Goal: Information Seeking & Learning: Compare options

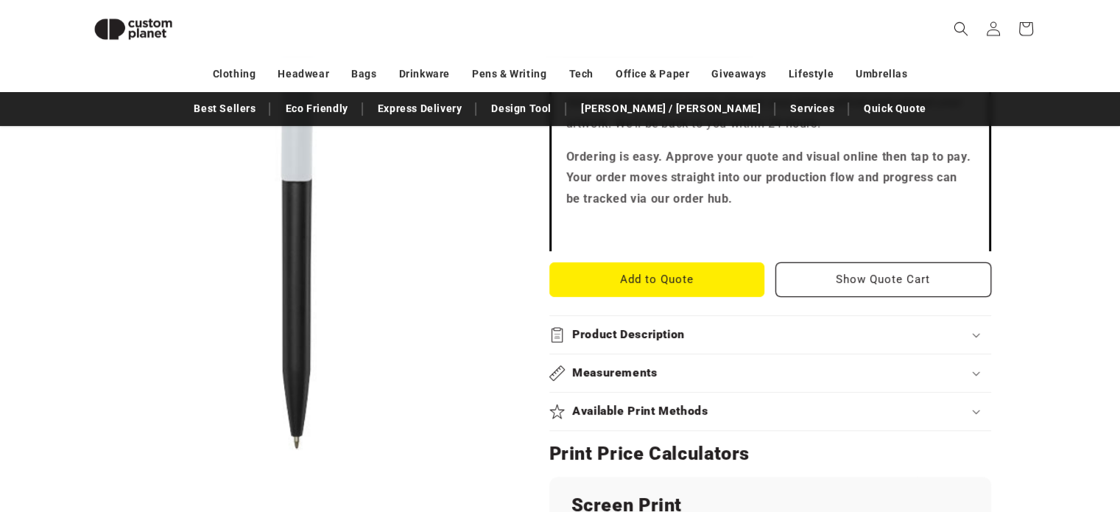
scroll to position [568, 0]
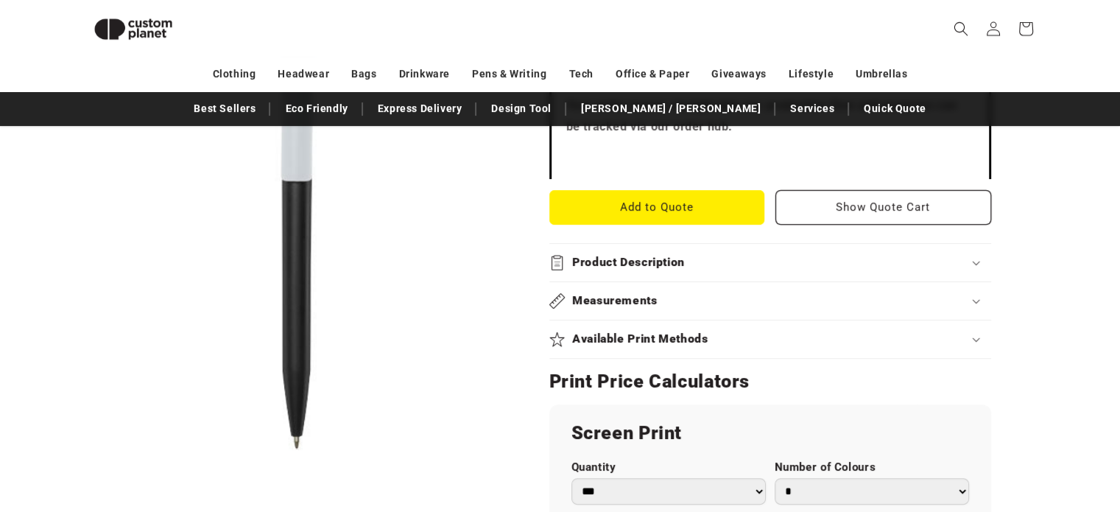
click at [678, 258] on h2 "Product Description" at bounding box center [628, 262] width 113 height 15
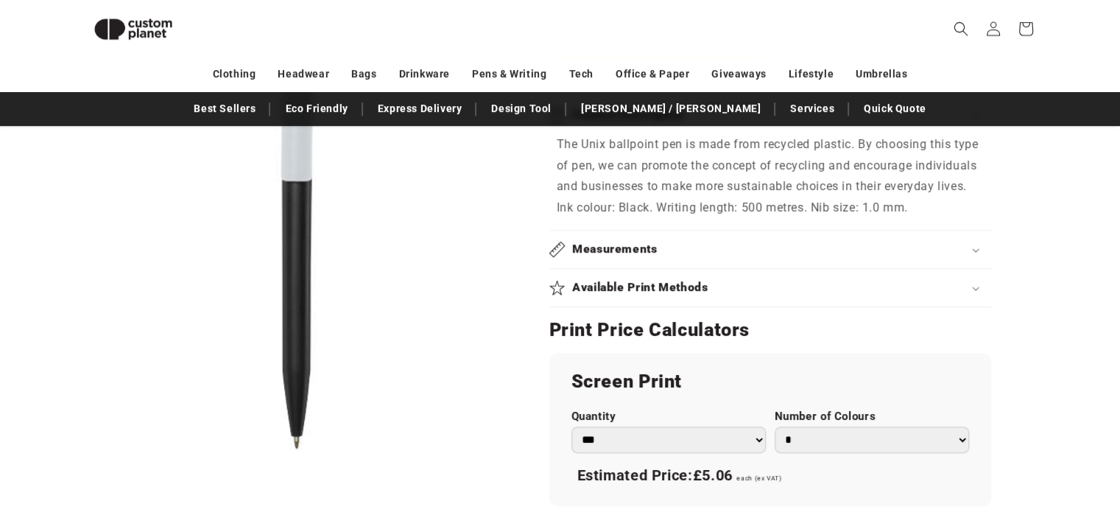
scroll to position [789, 0]
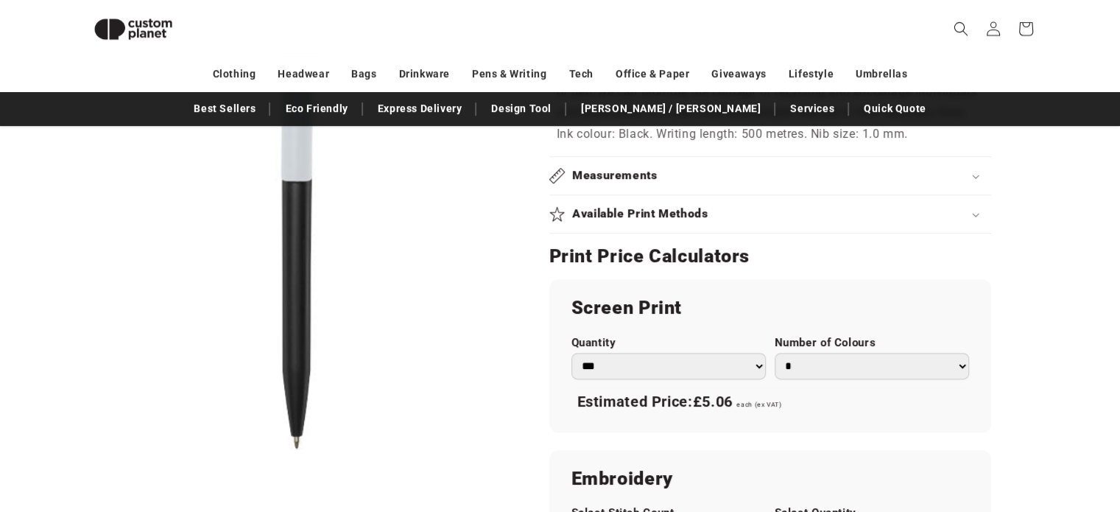
click at [654, 209] on h2 "Available Print Methods" at bounding box center [640, 213] width 136 height 15
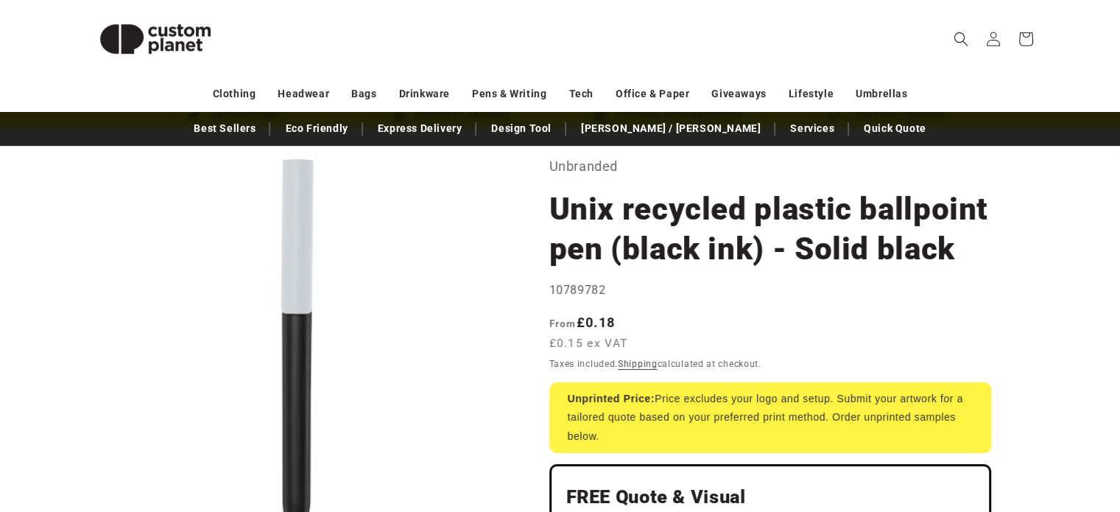
scroll to position [0, 0]
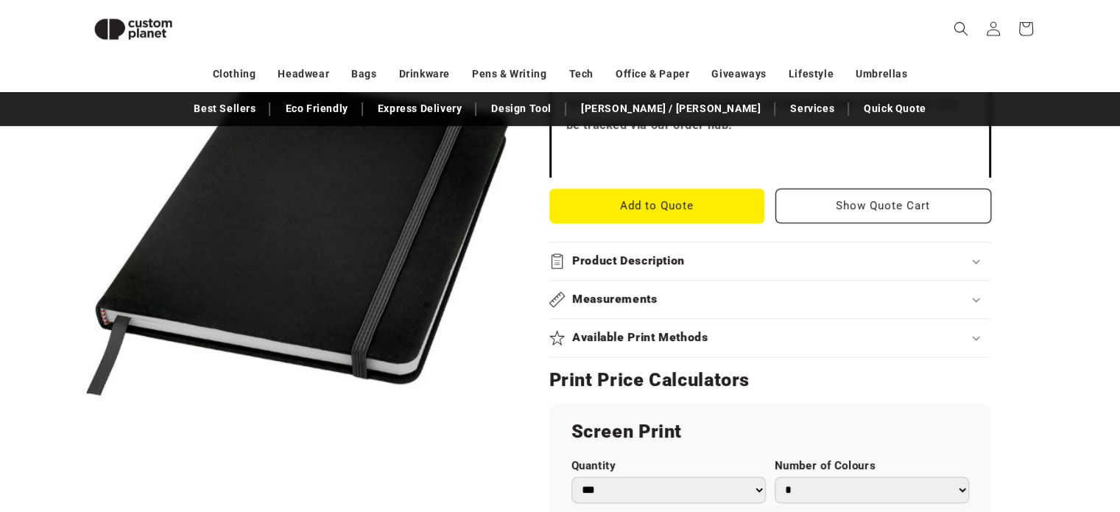
click at [641, 335] on h2 "Available Print Methods" at bounding box center [640, 337] width 136 height 15
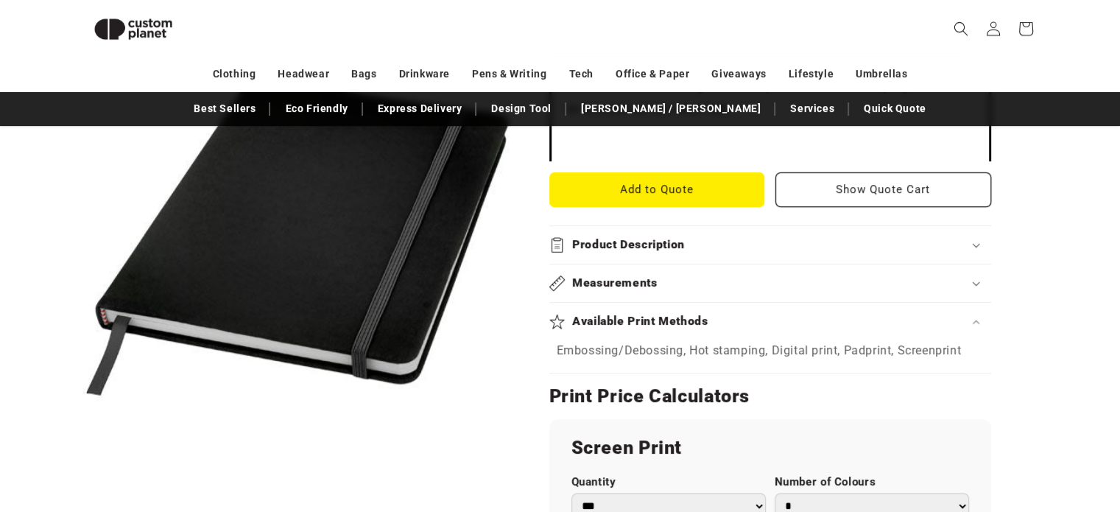
scroll to position [496, 0]
